Goal: Task Accomplishment & Management: Manage account settings

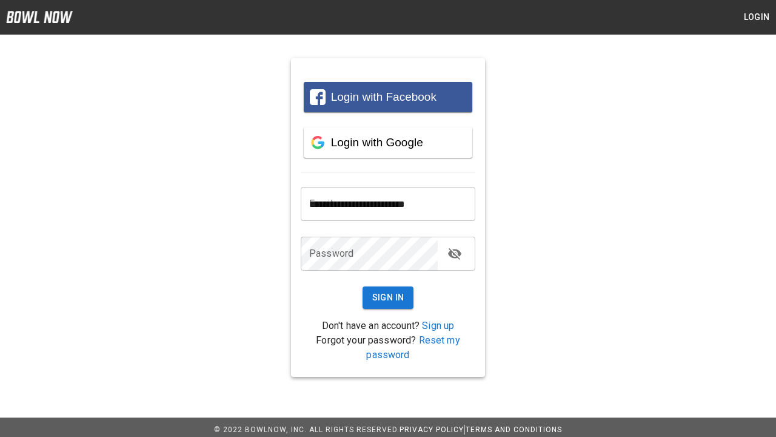
type input "**********"
click at [388, 297] on button "Sign In" at bounding box center [389, 297] width 52 height 22
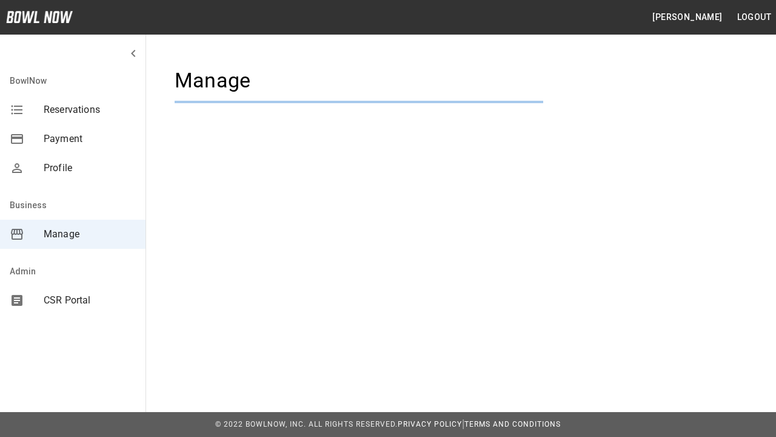
click at [73, 234] on span "Manage" at bounding box center [90, 234] width 92 height 15
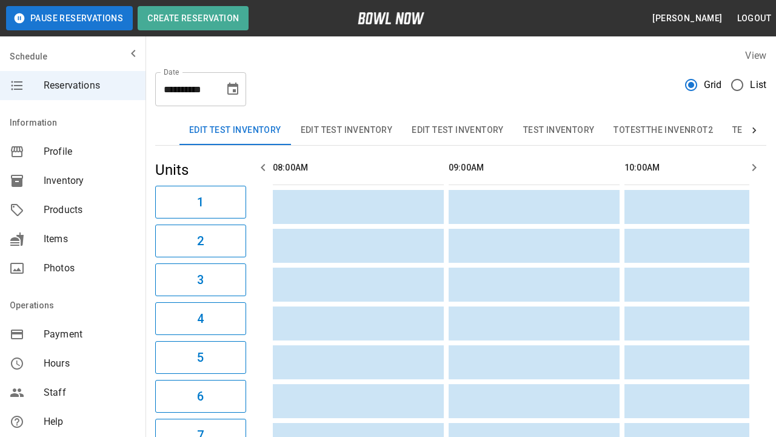
click at [73, 210] on span "Products" at bounding box center [90, 210] width 92 height 15
